Goal: Information Seeking & Learning: Understand process/instructions

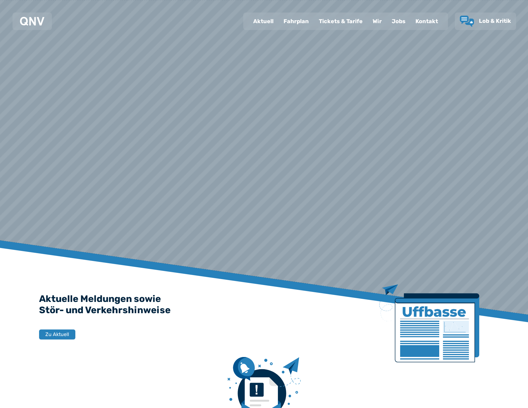
click at [308, 21] on div "Fahrplan" at bounding box center [295, 21] width 35 height 16
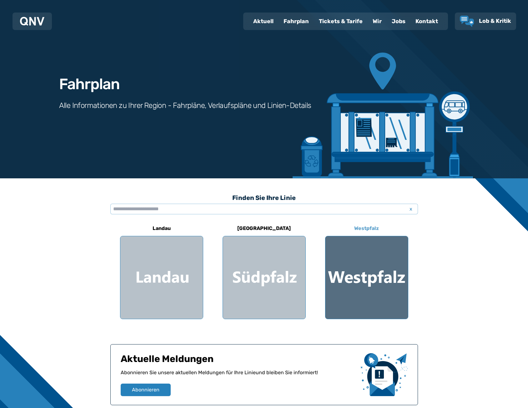
click at [349, 264] on div at bounding box center [366, 277] width 83 height 83
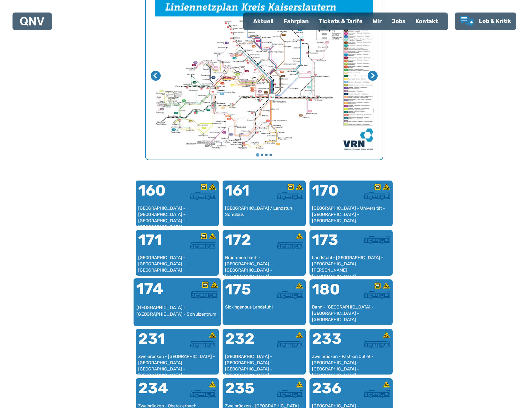
scroll to position [255, 0]
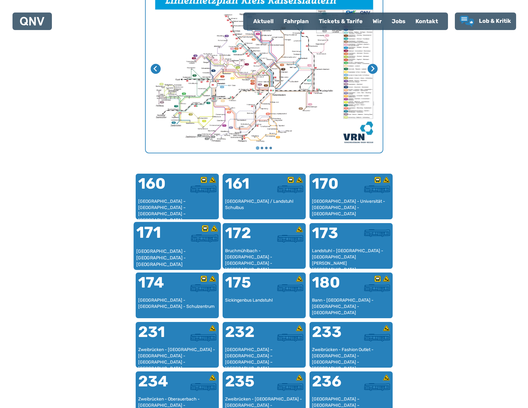
click at [178, 242] on div at bounding box center [197, 238] width 41 height 8
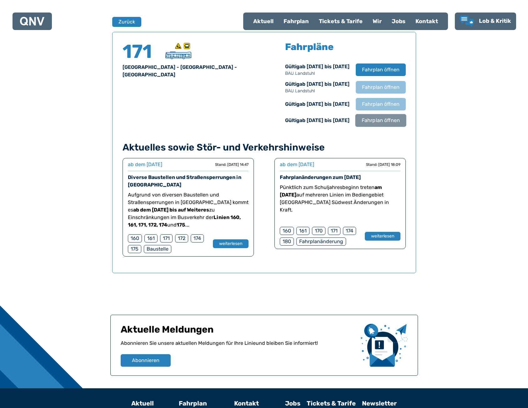
scroll to position [412, 0]
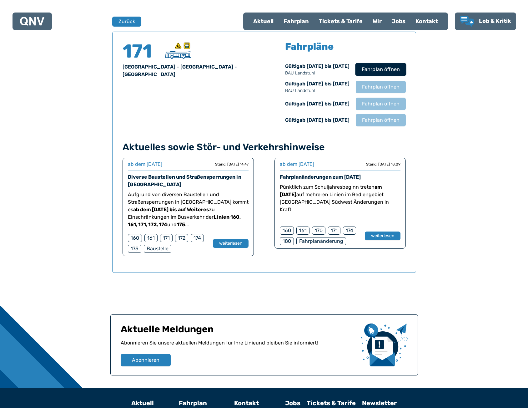
click at [384, 75] on button "Fahrplan öffnen" at bounding box center [380, 69] width 51 height 13
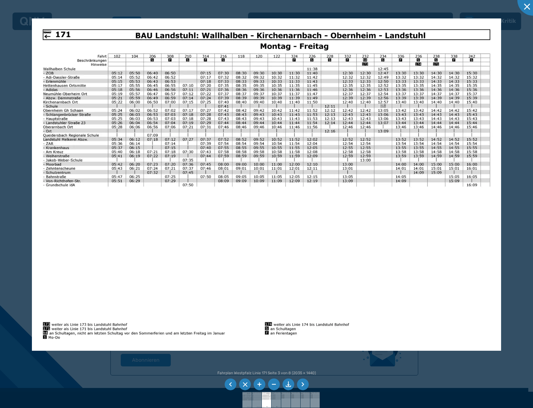
click at [20, 109] on div at bounding box center [266, 204] width 533 height 408
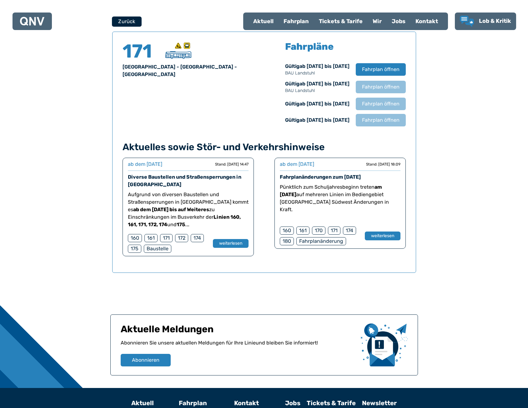
click at [122, 21] on button "Zurück" at bounding box center [127, 21] width 30 height 10
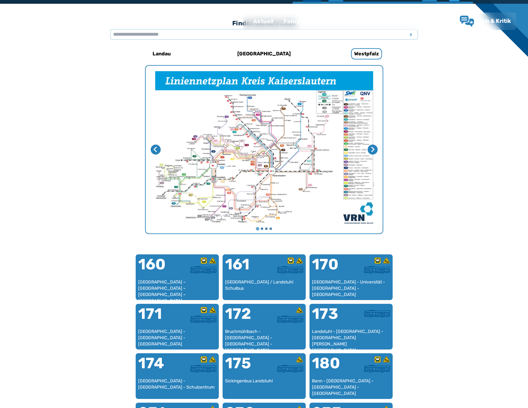
scroll to position [193, 0]
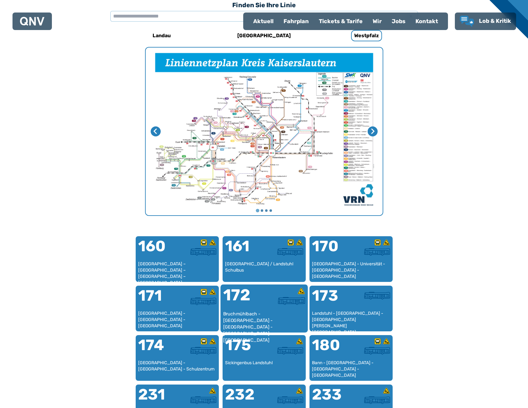
click at [236, 308] on div "172" at bounding box center [243, 298] width 41 height 23
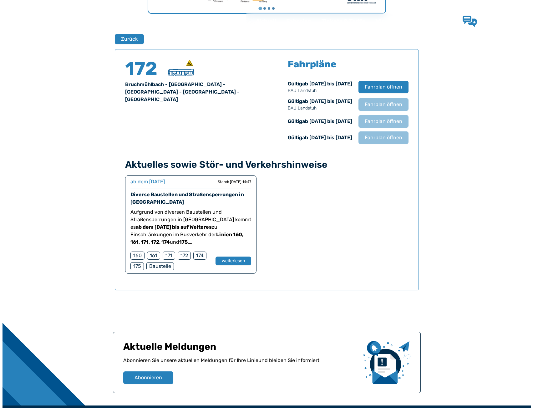
scroll to position [412, 0]
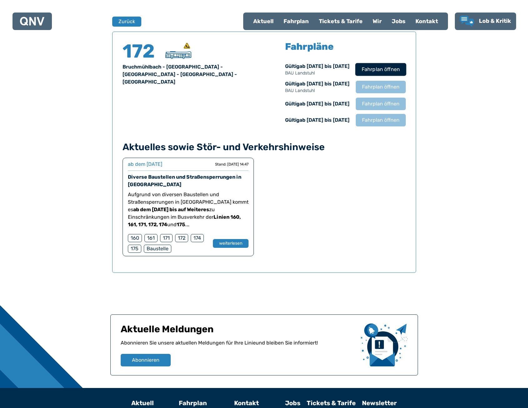
click at [394, 68] on span "Fahrplan öffnen" at bounding box center [380, 70] width 38 height 8
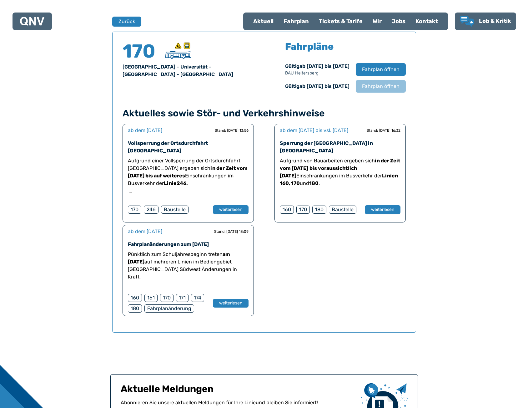
drag, startPoint x: 39, startPoint y: 21, endPoint x: 44, endPoint y: 21, distance: 4.4
click at [39, 21] on img at bounding box center [32, 21] width 24 height 9
